Goal: Communication & Community: Participate in discussion

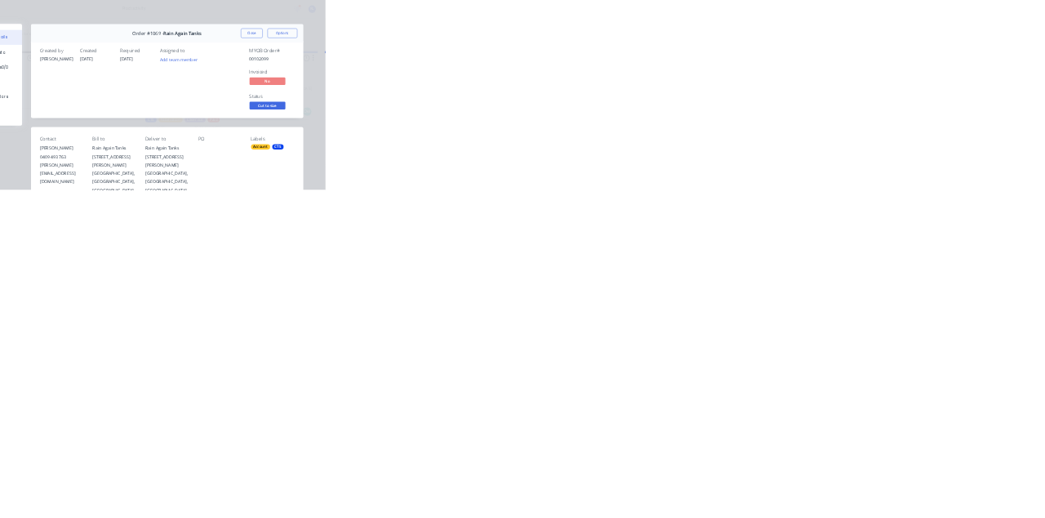
click at [216, 124] on button "Collaborate" at bounding box center [138, 142] width 155 height 41
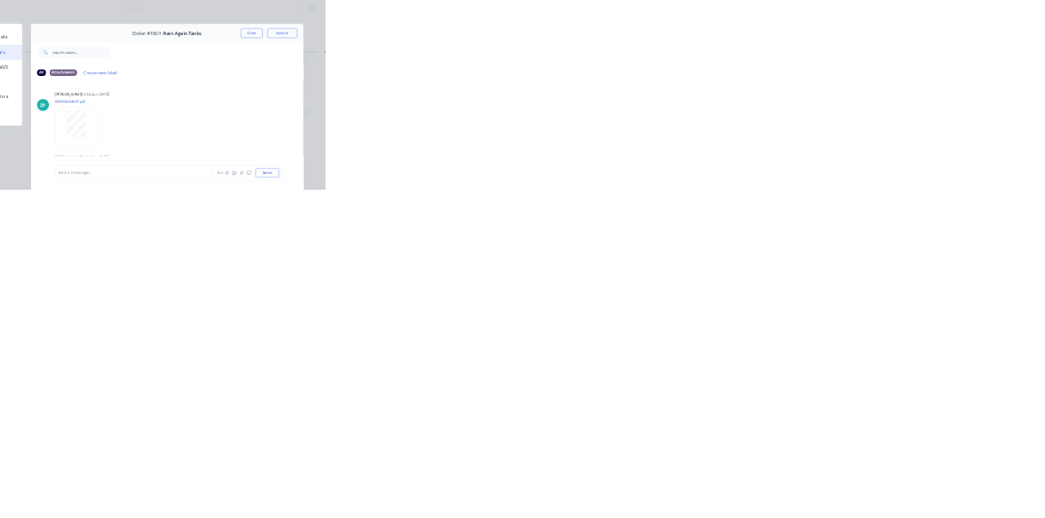
click at [985, 517] on div "Add a message... Aa @ ☺ Send" at bounding box center [613, 471] width 744 height 91
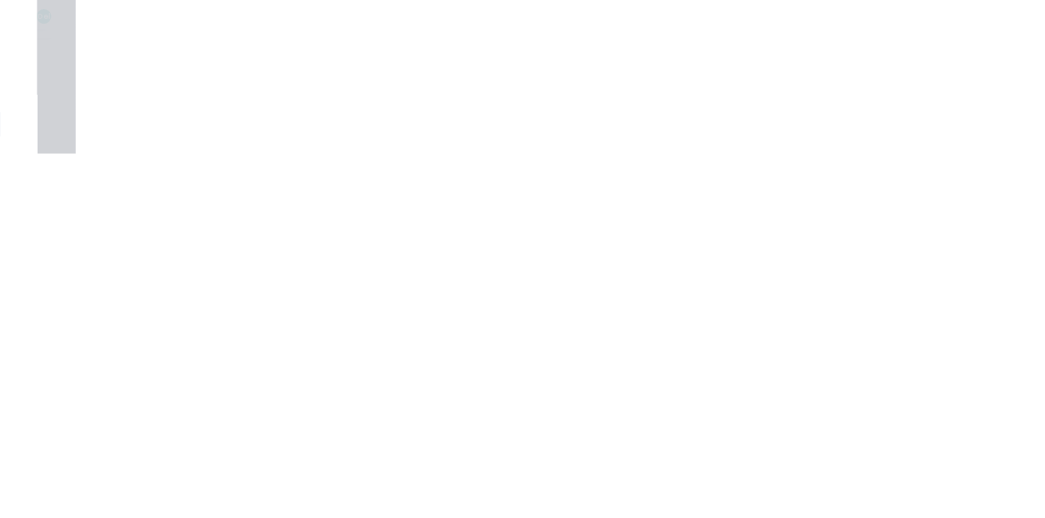
click at [735, 481] on div at bounding box center [525, 472] width 419 height 17
click at [919, 484] on button "Send" at bounding box center [886, 472] width 65 height 24
click at [874, 91] on button "Close" at bounding box center [844, 91] width 60 height 26
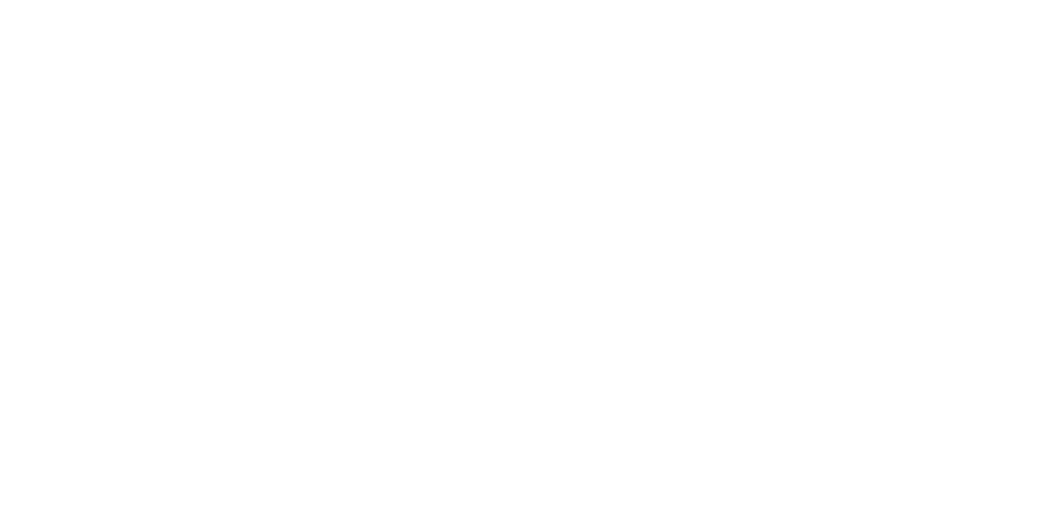
click at [171, 144] on div "Collaborate" at bounding box center [138, 143] width 65 height 15
click at [874, 85] on button "Close" at bounding box center [844, 91] width 60 height 26
click at [171, 140] on div "Collaborate" at bounding box center [138, 143] width 65 height 15
click at [874, 84] on button "Close" at bounding box center [844, 91] width 60 height 26
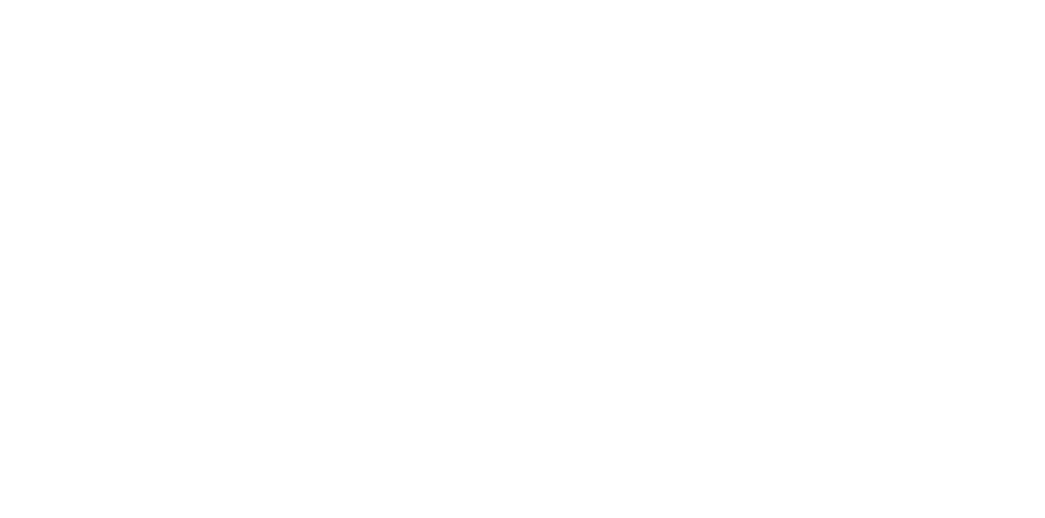
click at [171, 145] on div "Collaborate" at bounding box center [138, 143] width 65 height 15
click at [735, 481] on div at bounding box center [525, 472] width 419 height 17
click at [919, 484] on button "Send" at bounding box center [886, 472] width 65 height 24
click at [874, 90] on button "Close" at bounding box center [844, 91] width 60 height 26
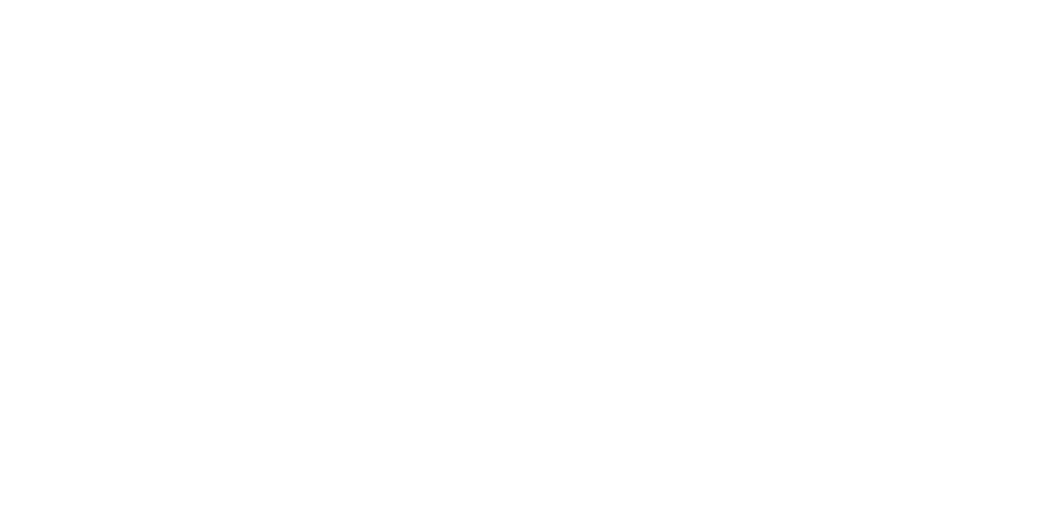
click at [171, 149] on div "Collaborate" at bounding box center [138, 143] width 65 height 15
click at [735, 481] on div at bounding box center [525, 472] width 419 height 17
click at [919, 484] on button "Send" at bounding box center [886, 472] width 65 height 24
click at [874, 90] on button "Close" at bounding box center [844, 91] width 60 height 26
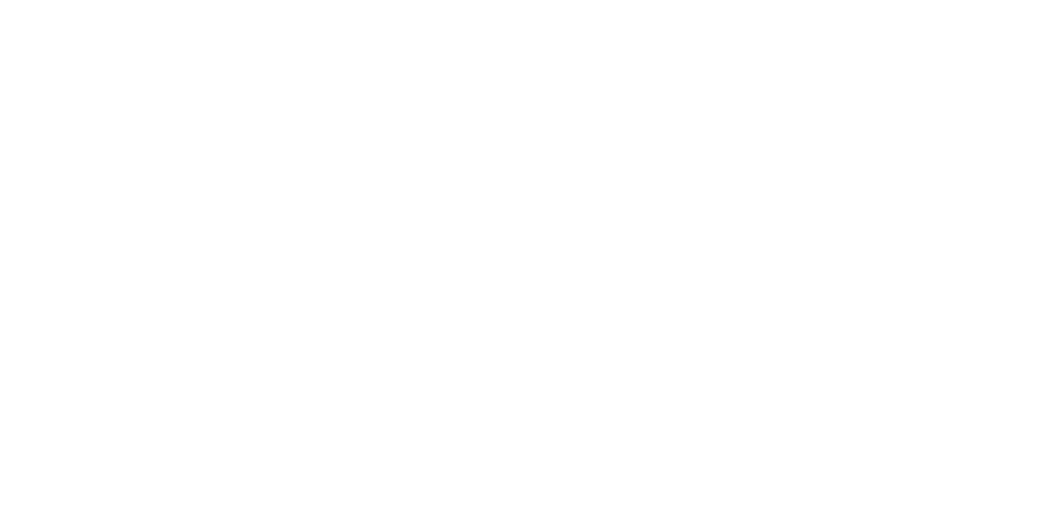
scroll to position [0, 0]
